Goal: Task Accomplishment & Management: Manage account settings

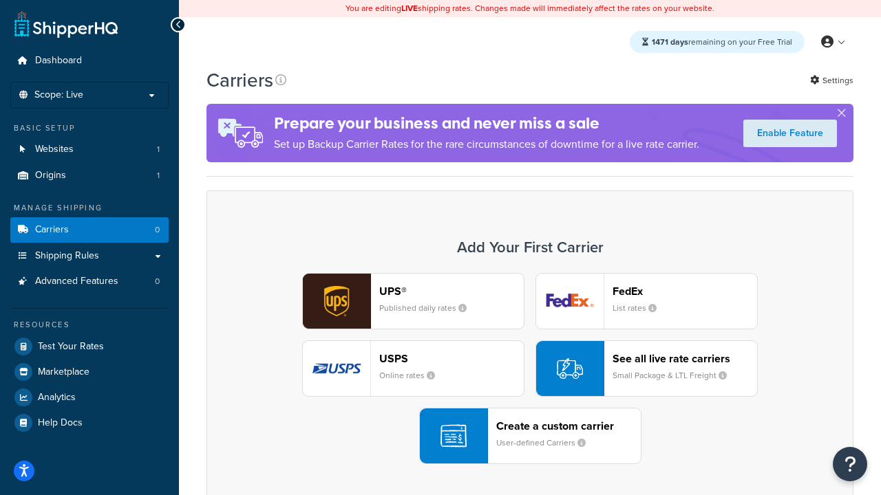
click at [530, 369] on div "UPS® Published daily rates FedEx List rates USPS Online rates See all live rate…" at bounding box center [530, 368] width 618 height 191
click at [685, 291] on header "FedEx" at bounding box center [684, 291] width 144 height 13
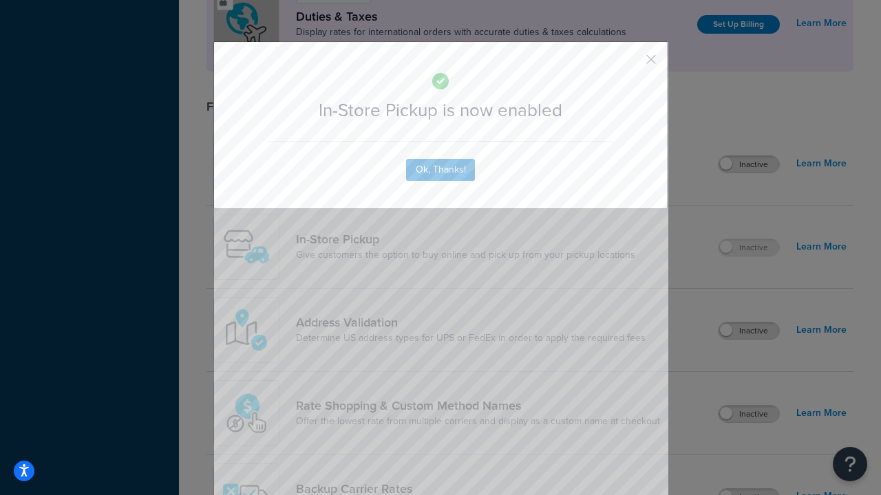
click at [630, 64] on button "button" at bounding box center [630, 64] width 3 height 3
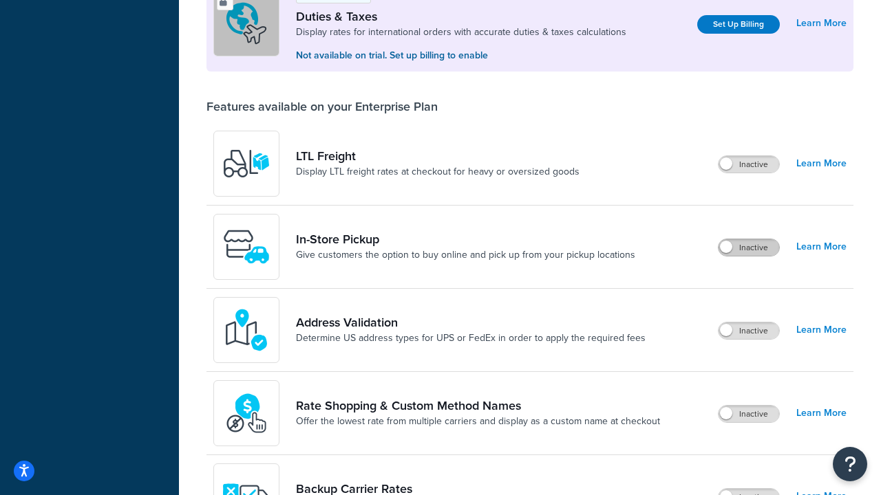
scroll to position [420, 0]
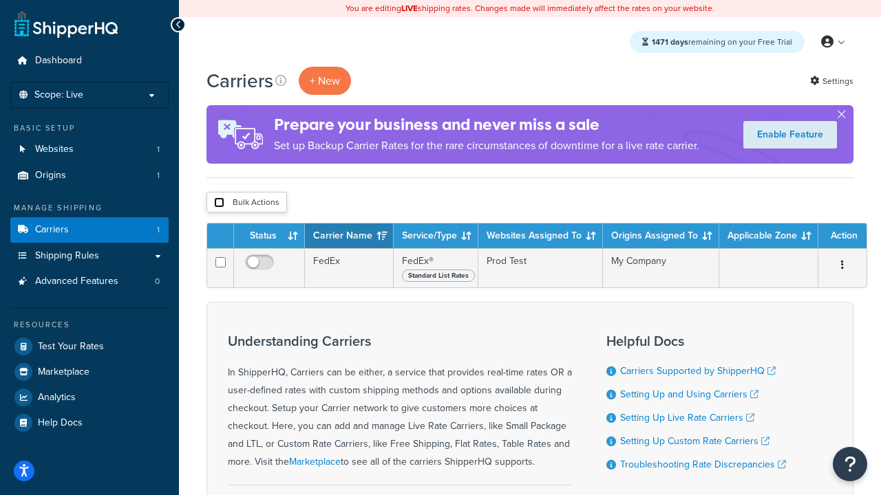
click at [219, 203] on input "checkbox" at bounding box center [219, 202] width 10 height 10
checkbox input "true"
click at [0, 0] on button "Delete" at bounding box center [0, 0] width 0 height 0
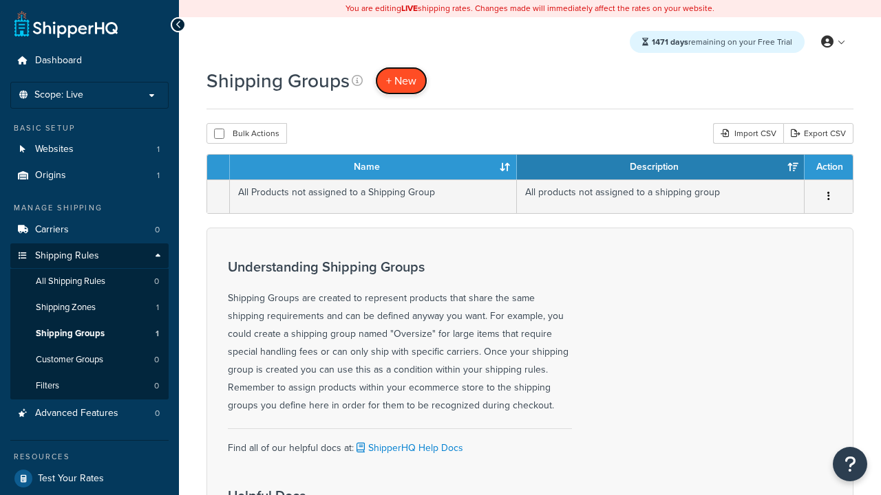
click at [401, 81] on span "+ New" at bounding box center [401, 81] width 30 height 16
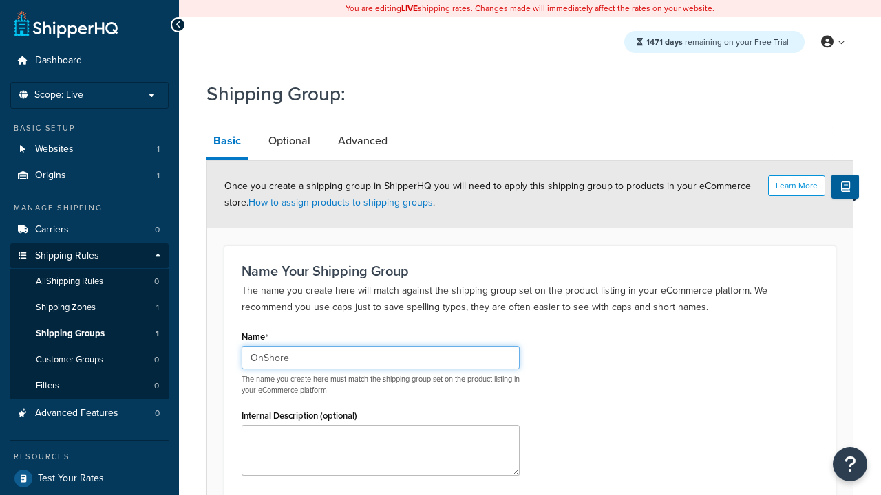
scroll to position [135, 0]
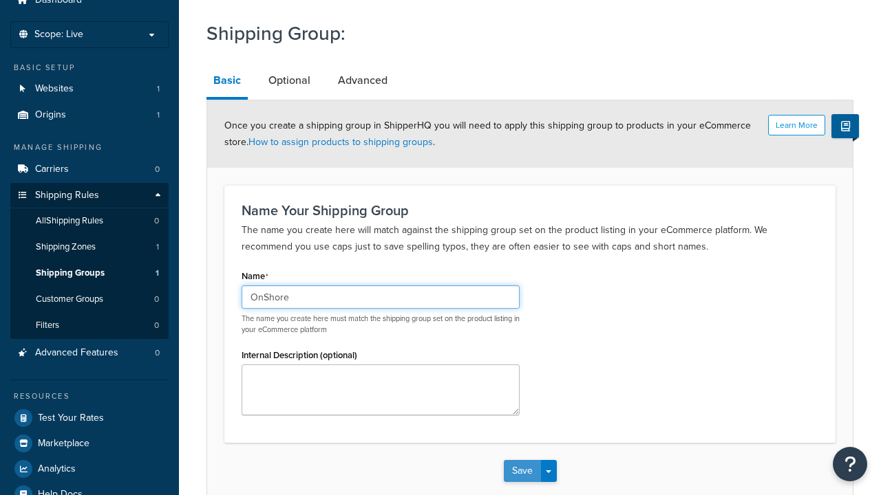
type input "OnShore"
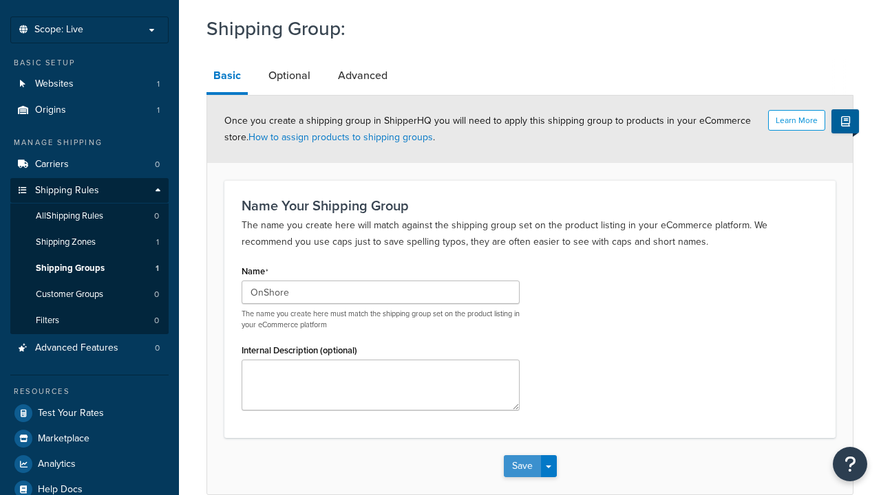
click at [522, 456] on button "Save" at bounding box center [522, 467] width 37 height 22
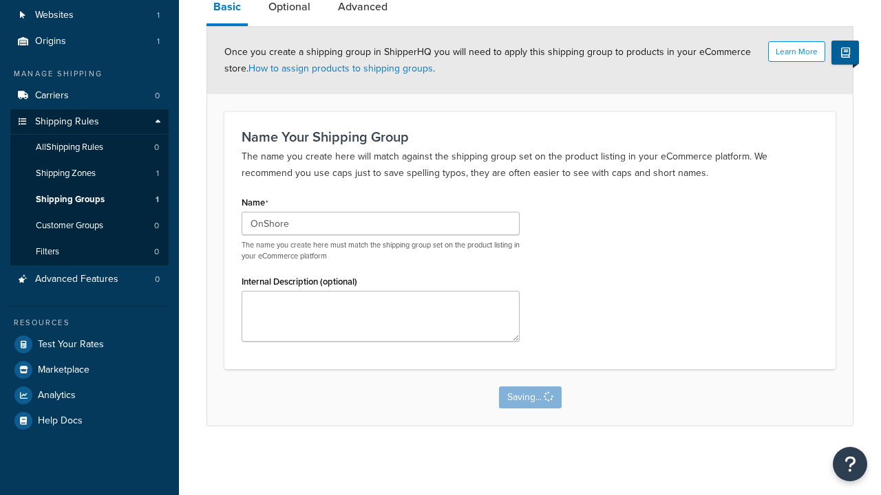
scroll to position [0, 0]
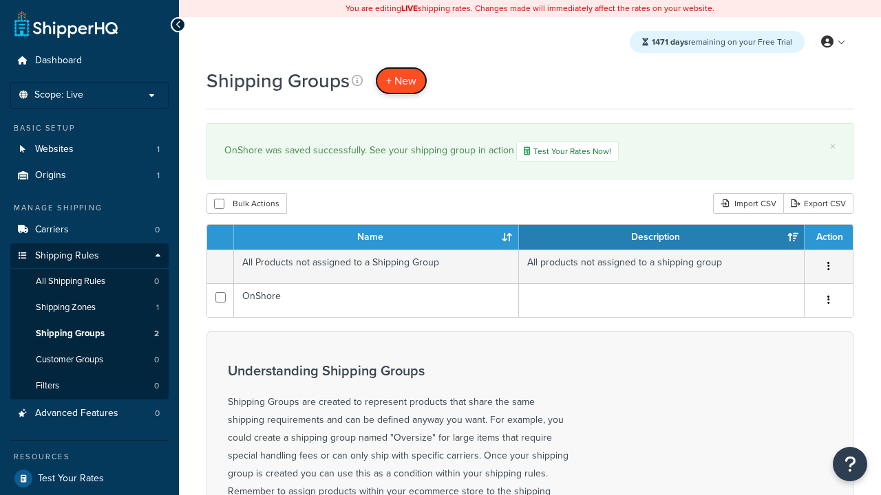
click at [401, 81] on span "+ New" at bounding box center [401, 81] width 30 height 16
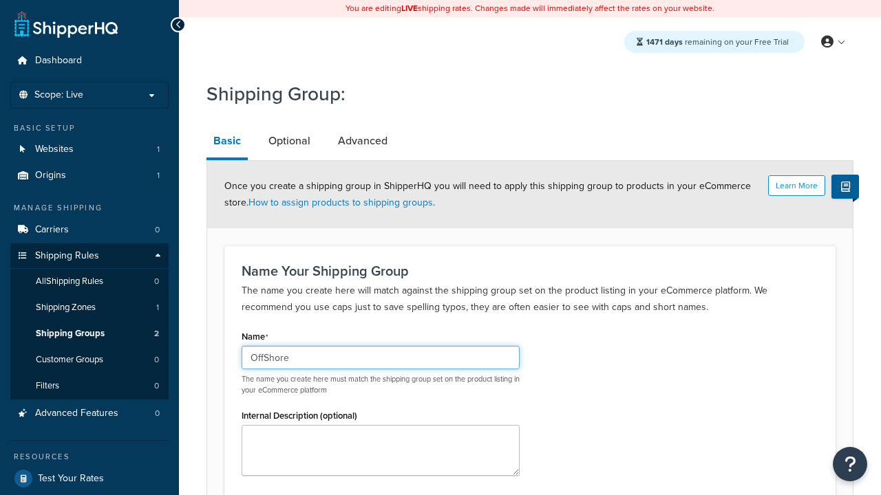
type input "OffShore"
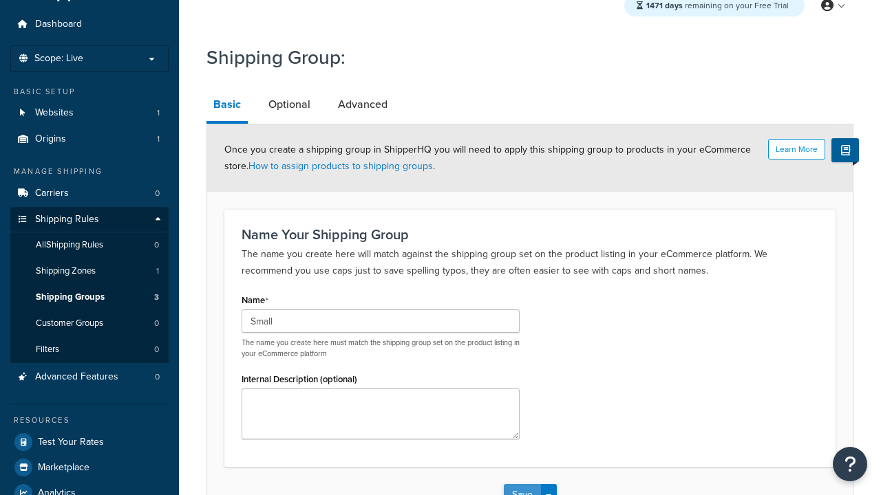
type input "Small"
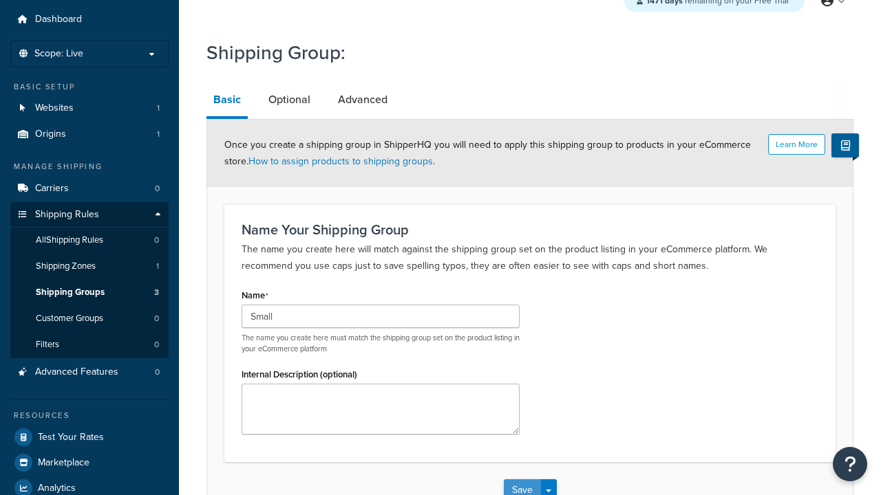
click at [522, 480] on button "Save" at bounding box center [522, 491] width 37 height 22
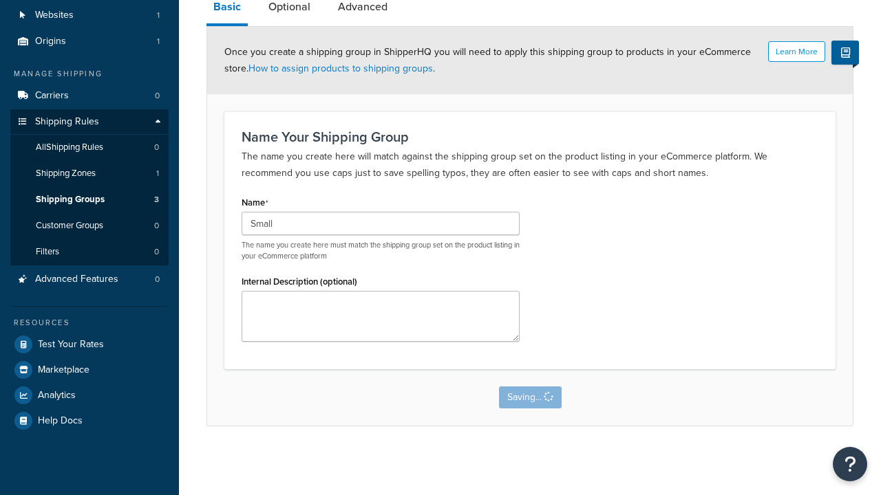
scroll to position [0, 0]
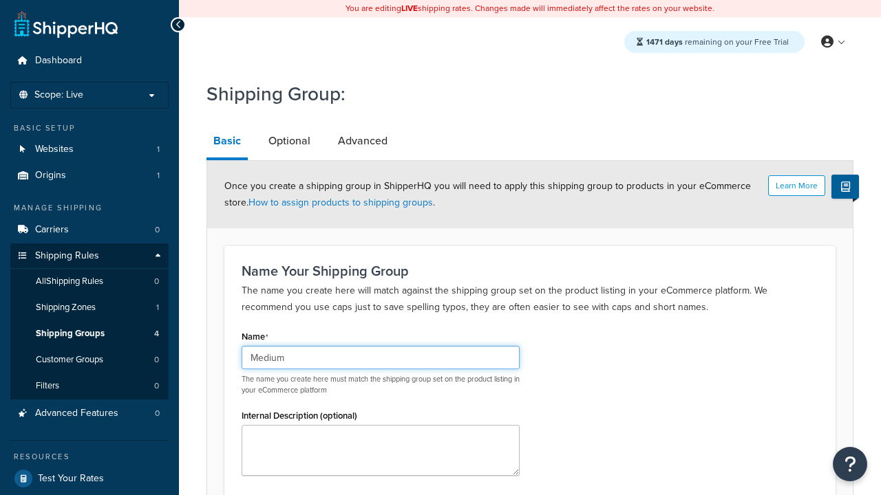
scroll to position [135, 0]
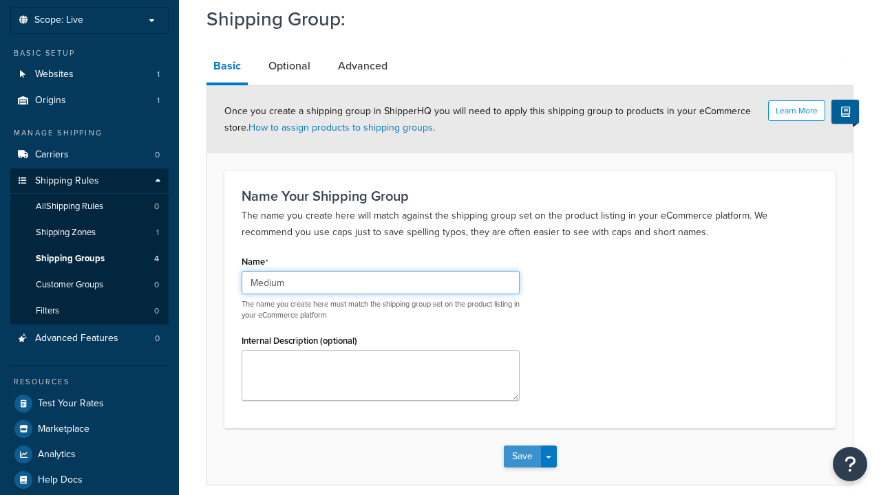
type input "Medium"
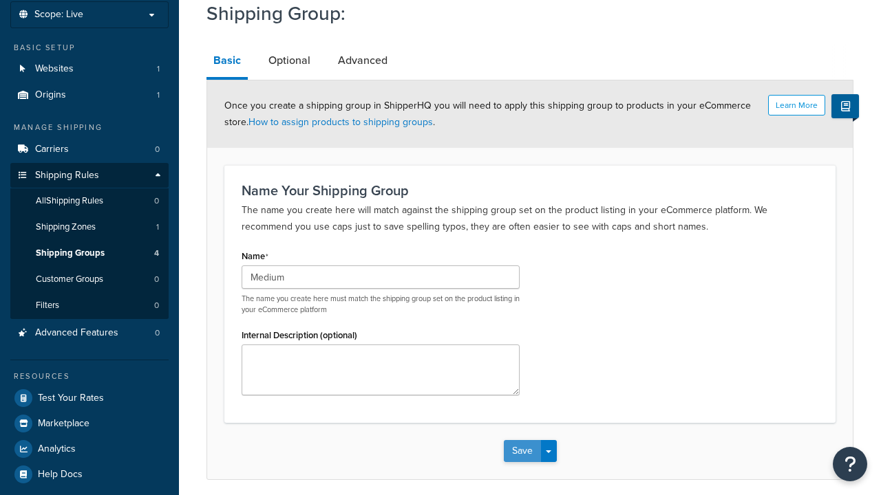
click at [522, 440] on button "Save" at bounding box center [522, 451] width 37 height 22
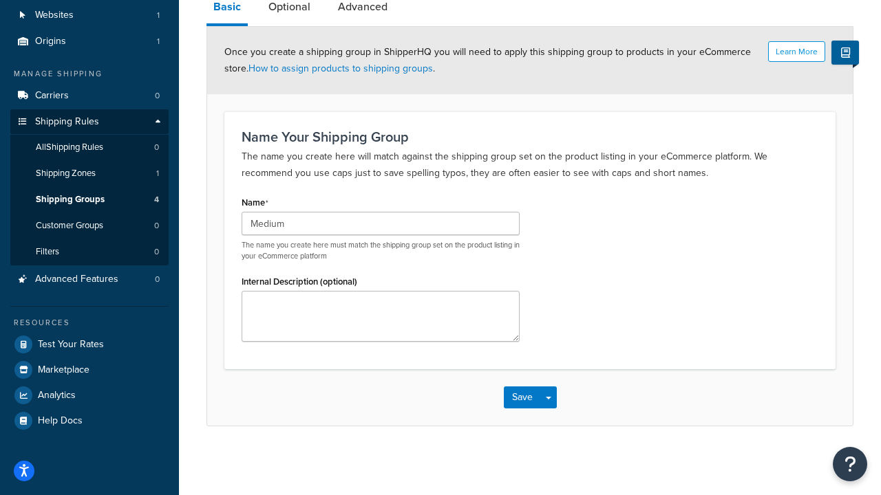
scroll to position [0, 0]
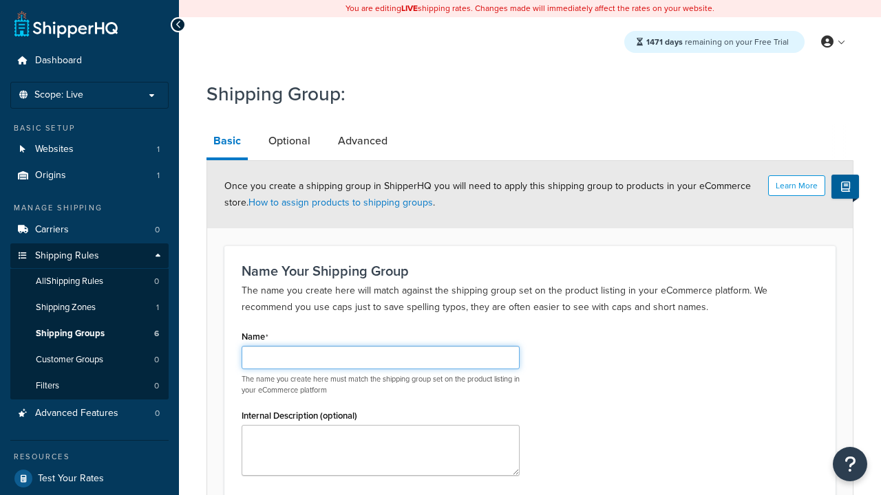
scroll to position [135, 0]
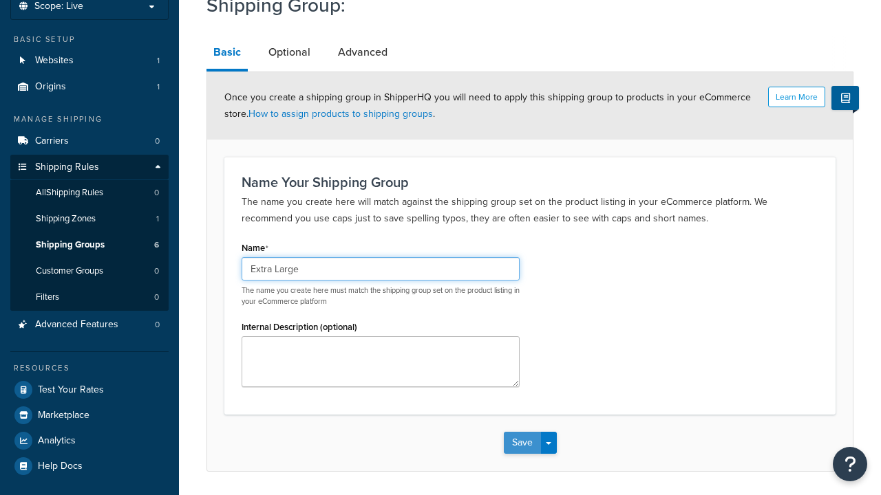
type input "Extra Large"
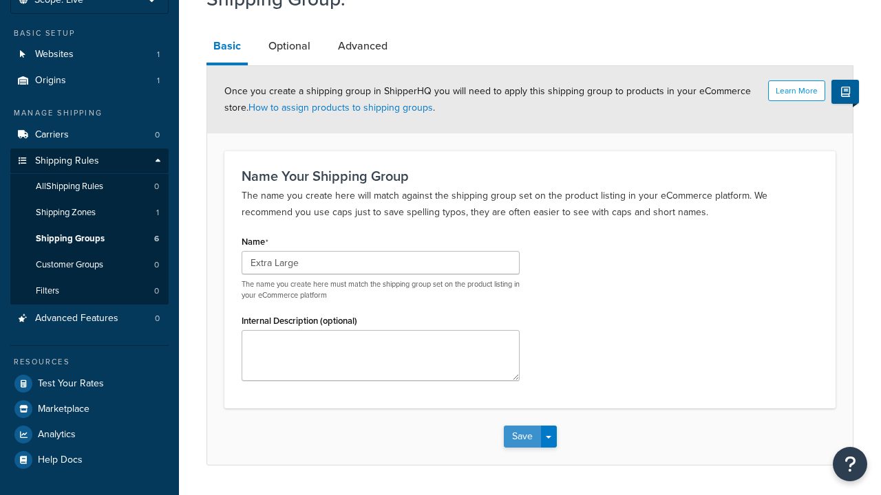
click at [522, 426] on button "Save" at bounding box center [522, 437] width 37 height 22
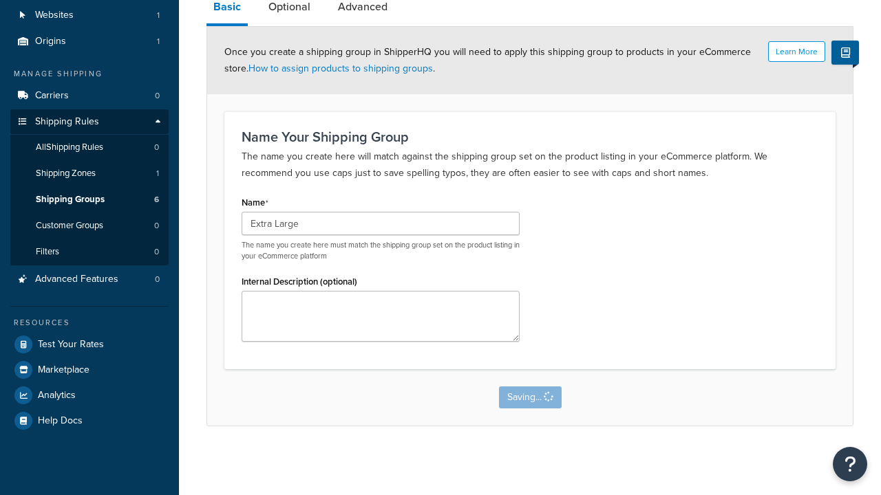
scroll to position [0, 0]
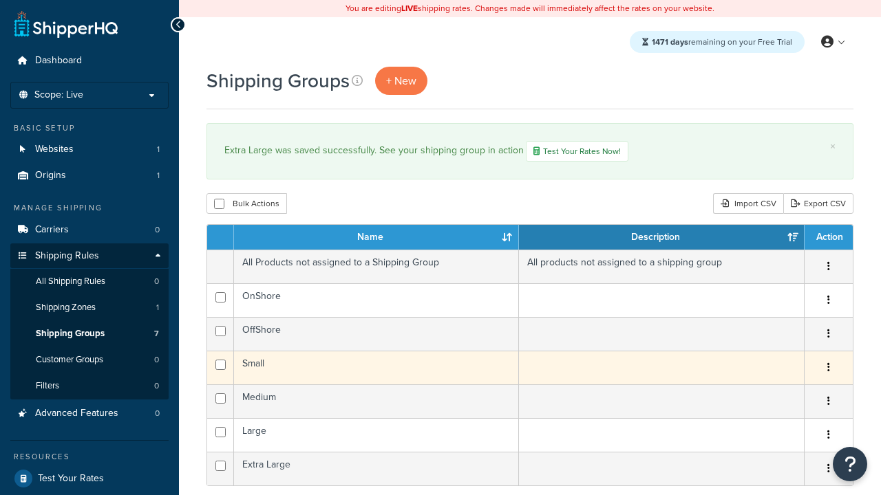
click at [828, 370] on icon "button" at bounding box center [828, 368] width 3 height 10
click at [0, 0] on link "Edit" at bounding box center [0, 0] width 0 height 0
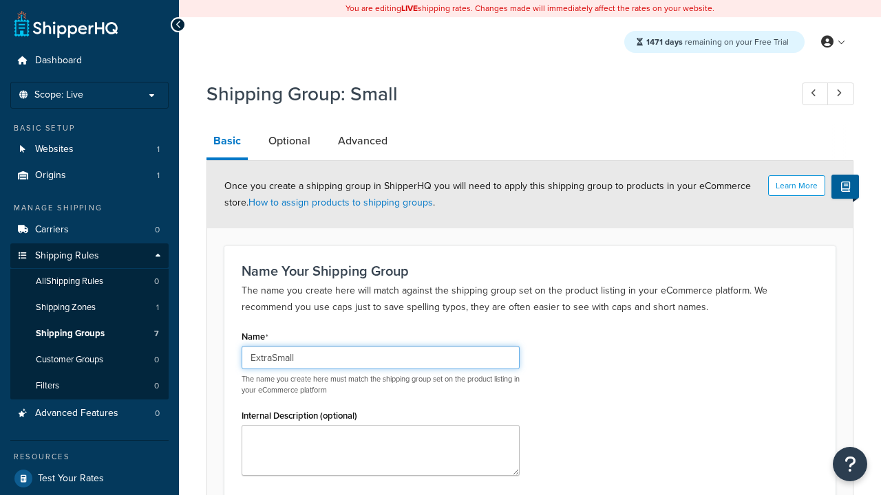
type input "ExtraSmall"
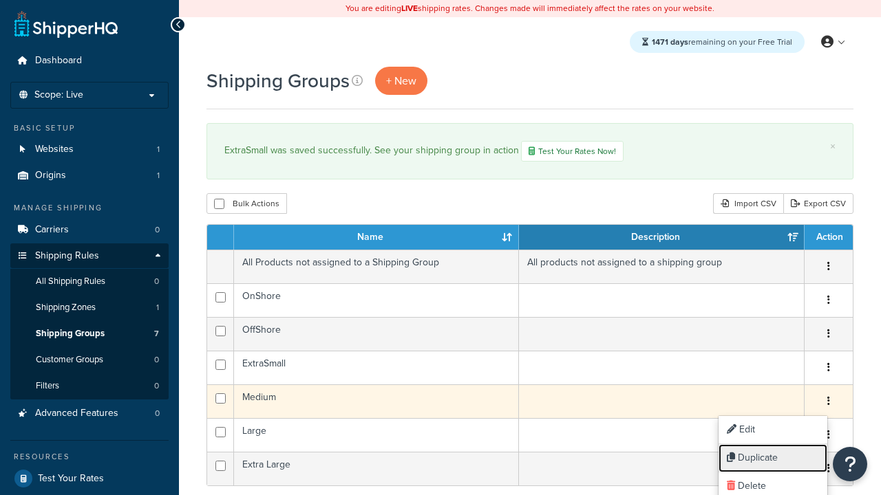
click at [772, 458] on link "Duplicate" at bounding box center [772, 459] width 109 height 28
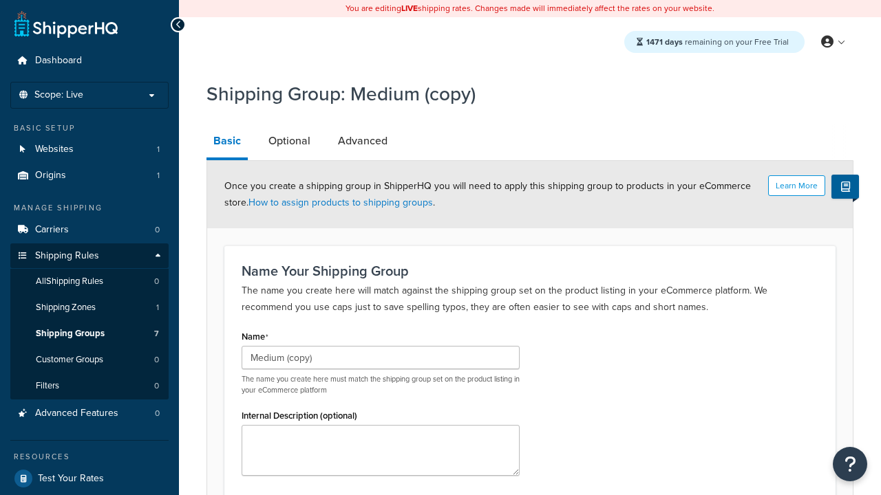
scroll to position [135, 0]
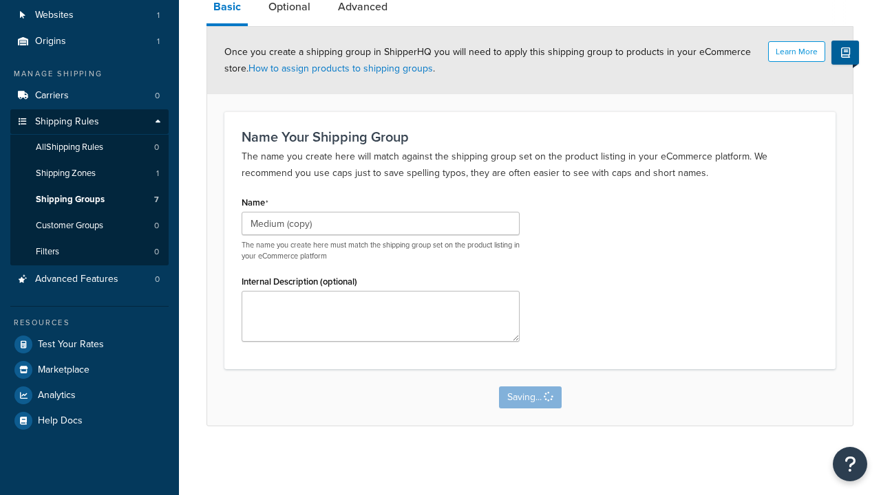
scroll to position [0, 0]
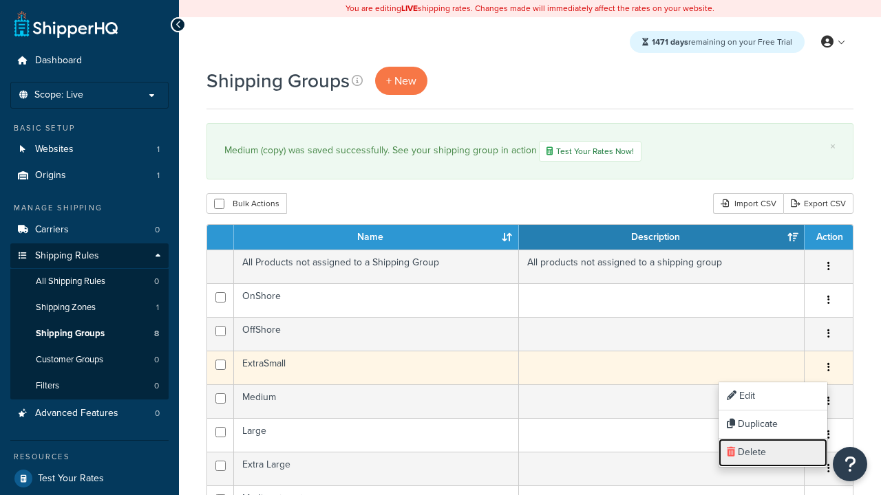
click at [772, 453] on link "Delete" at bounding box center [772, 453] width 109 height 28
